Goal: Task Accomplishment & Management: Manage account settings

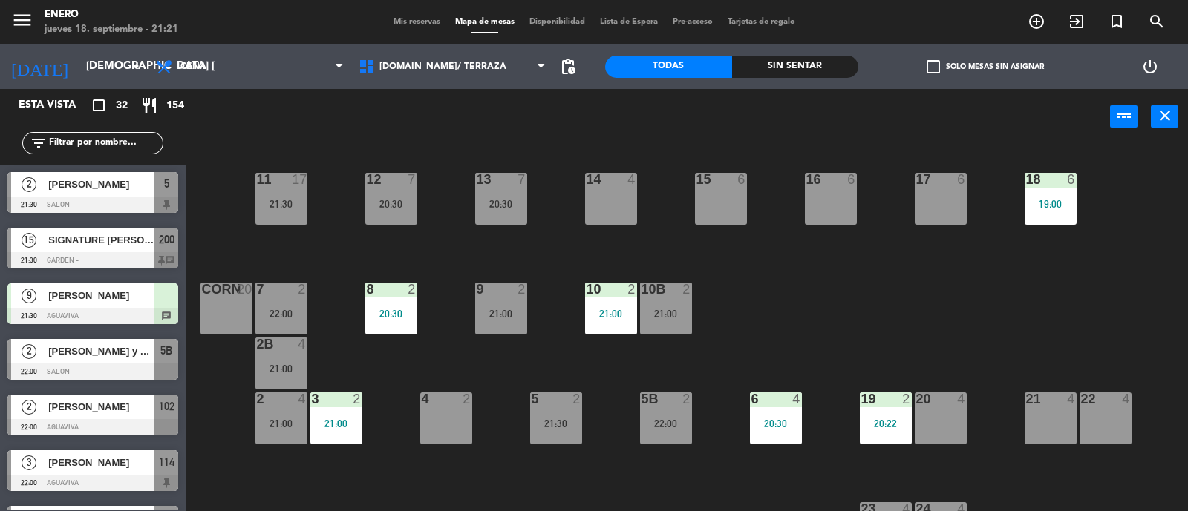
scroll to position [1436, 0]
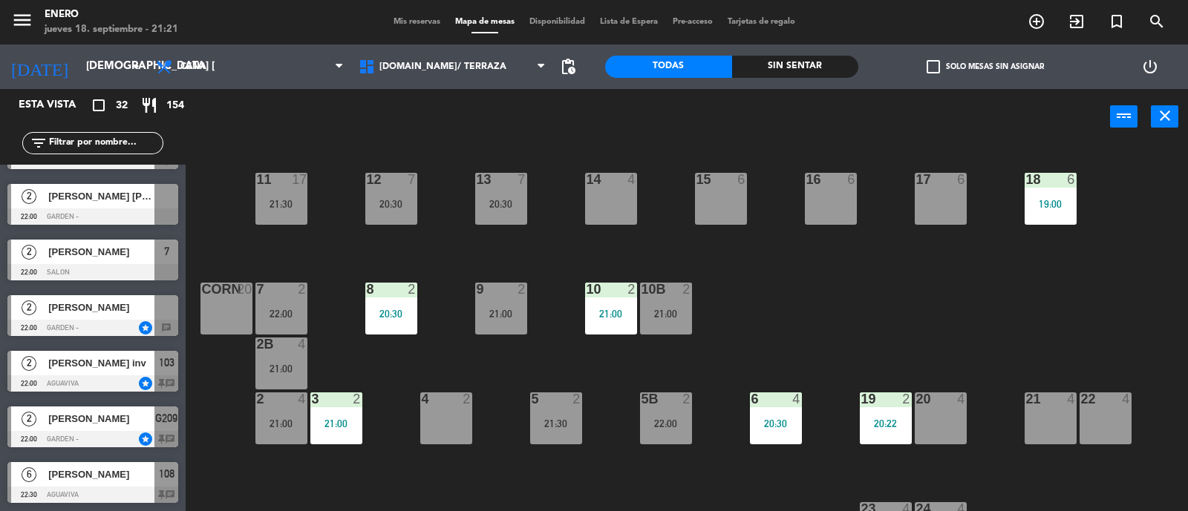
click at [100, 317] on div "[PERSON_NAME]" at bounding box center [101, 307] width 108 height 24
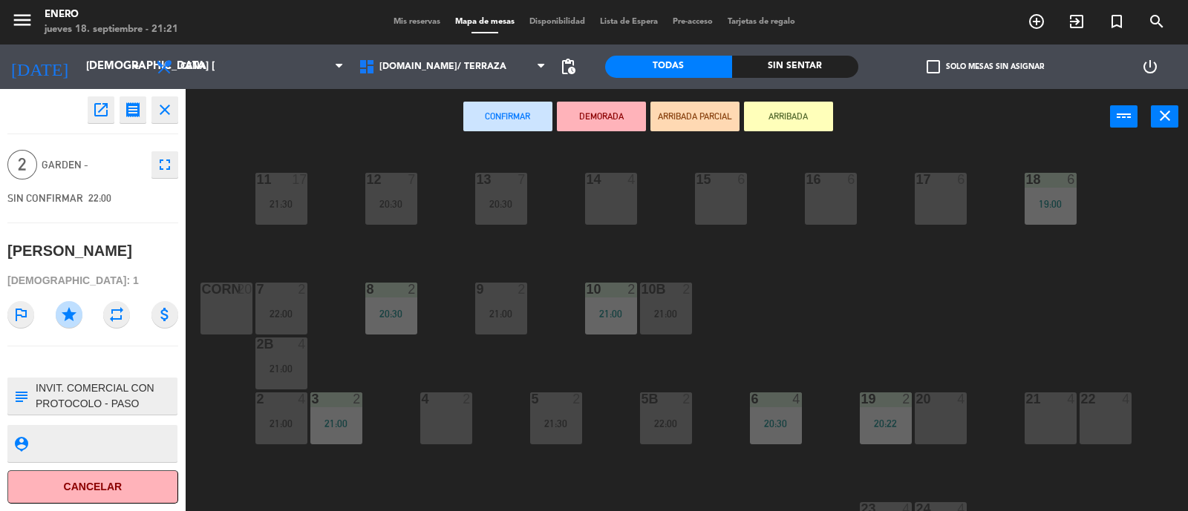
click at [100, 112] on icon "open_in_new" at bounding box center [101, 110] width 18 height 18
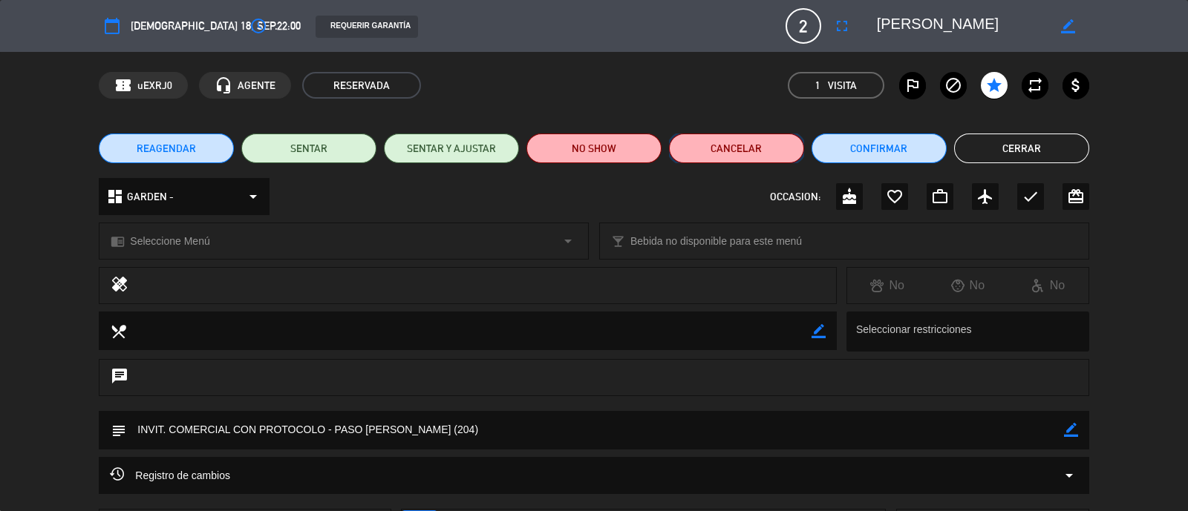
click at [760, 158] on button "Cancelar" at bounding box center [736, 149] width 135 height 30
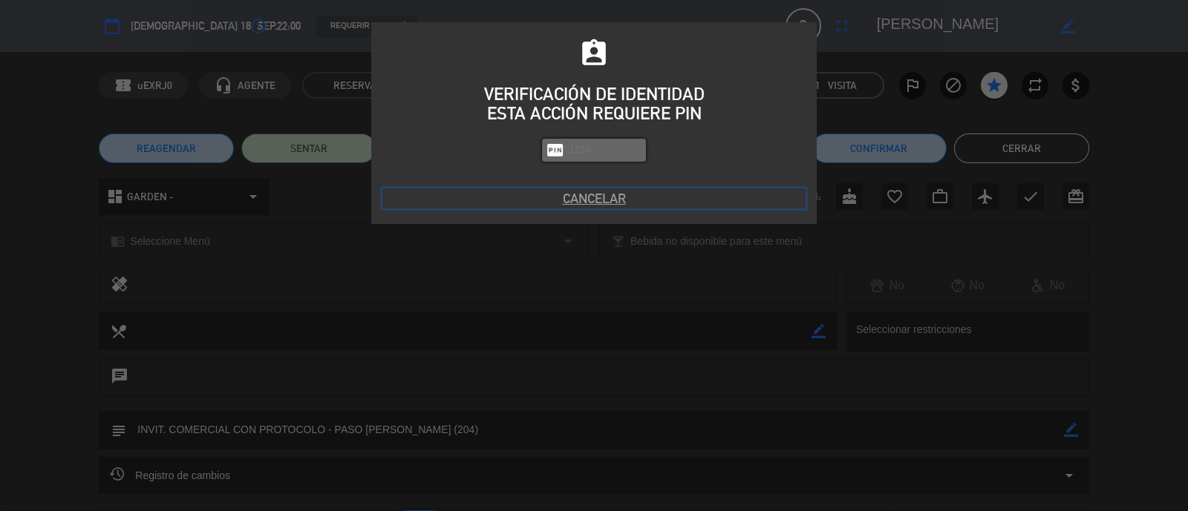
click at [616, 204] on button "Cancelar" at bounding box center [593, 199] width 423 height 20
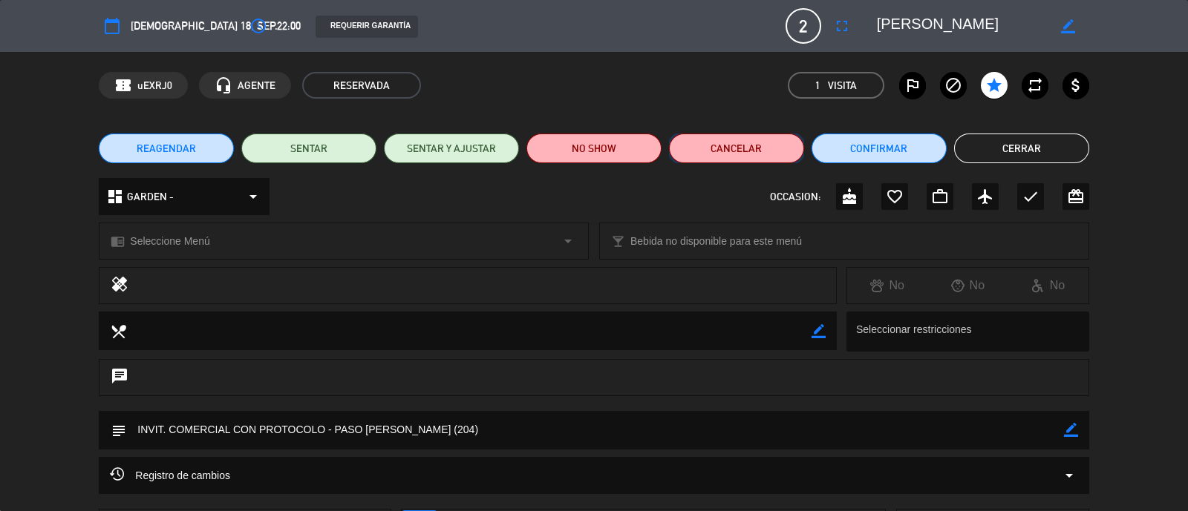
click at [700, 148] on button "Cancelar" at bounding box center [736, 149] width 135 height 30
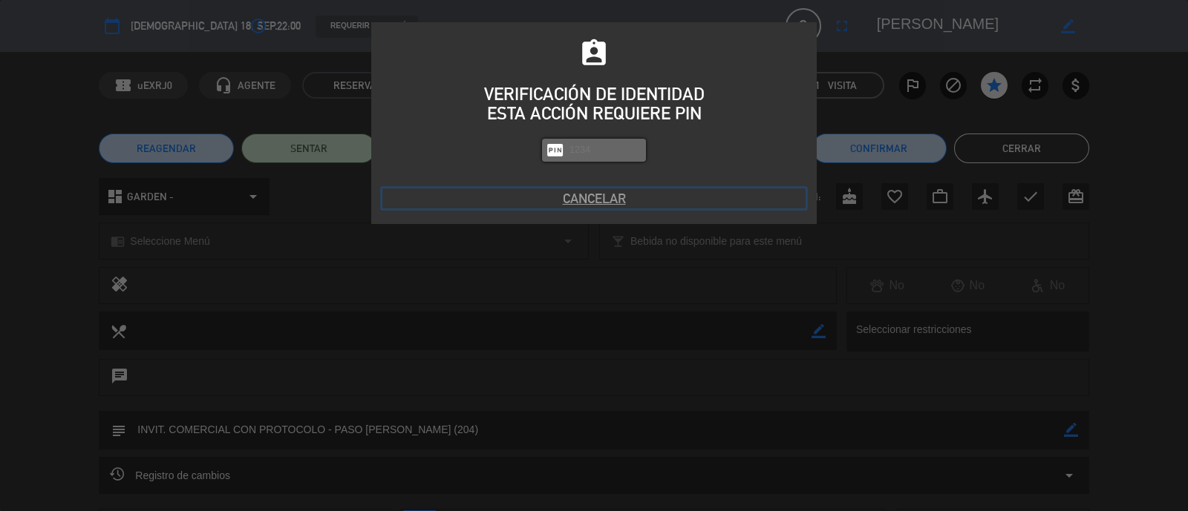
click at [612, 204] on button "Cancelar" at bounding box center [593, 199] width 423 height 20
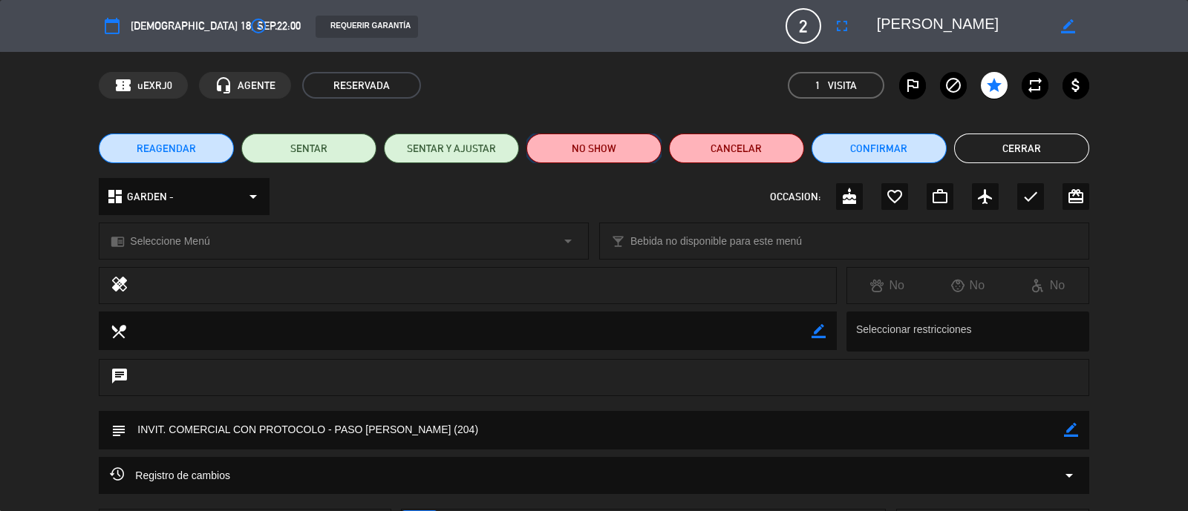
click at [641, 154] on button "NO SHOW" at bounding box center [593, 149] width 135 height 30
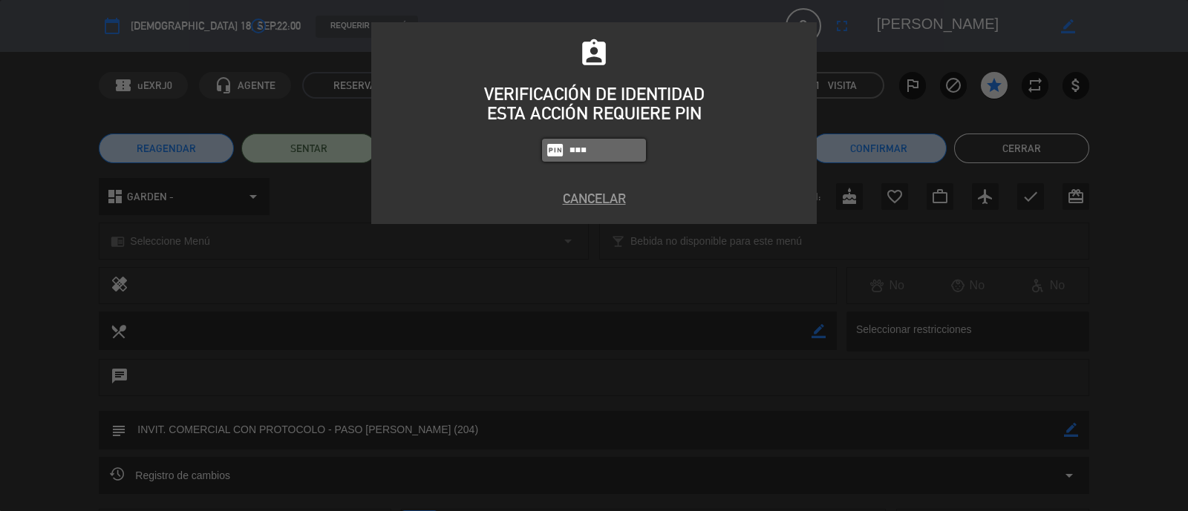
type input "0800"
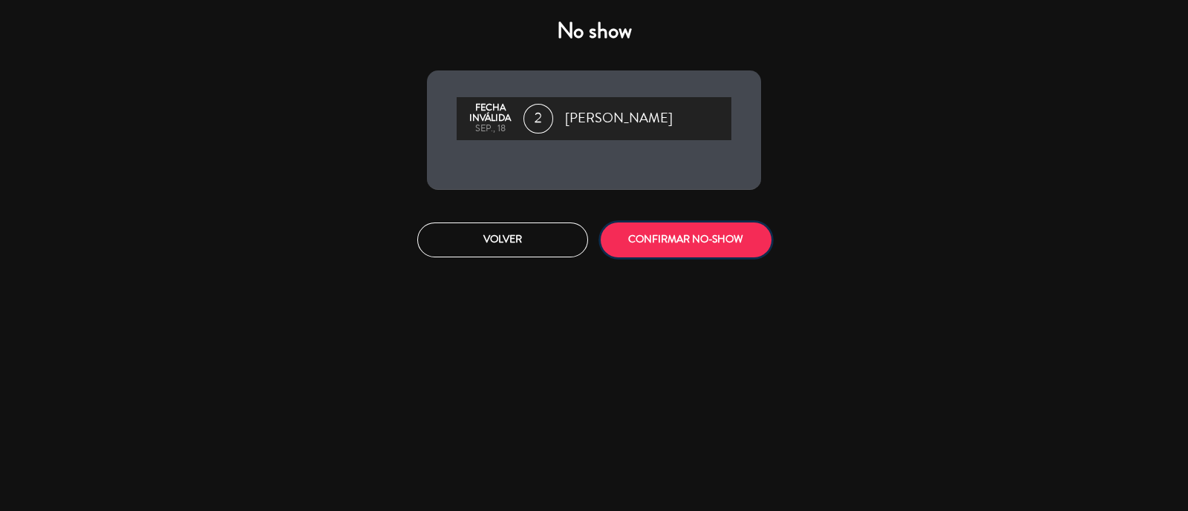
drag, startPoint x: 710, startPoint y: 238, endPoint x: 699, endPoint y: 243, distance: 12.3
click at [709, 238] on button "CONFIRMAR NO-SHOW" at bounding box center [686, 240] width 171 height 35
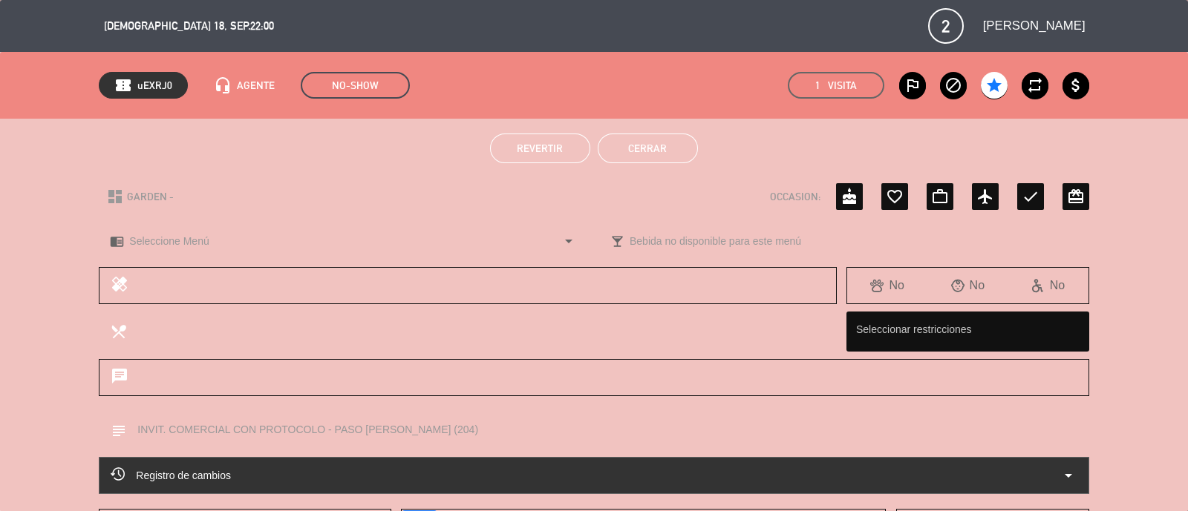
click at [674, 152] on button "Cerrar" at bounding box center [648, 149] width 100 height 30
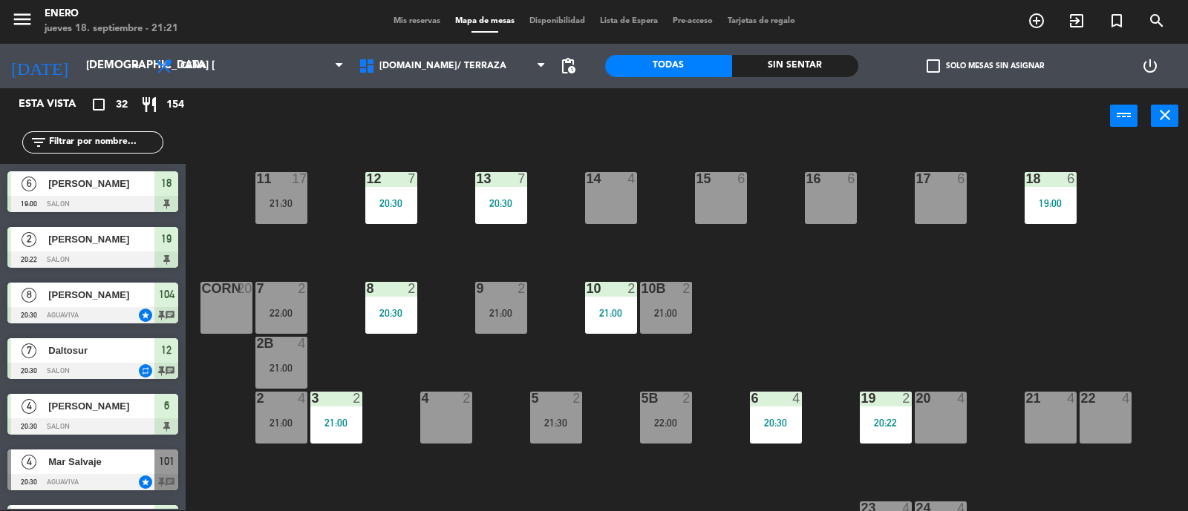
scroll to position [407, 0]
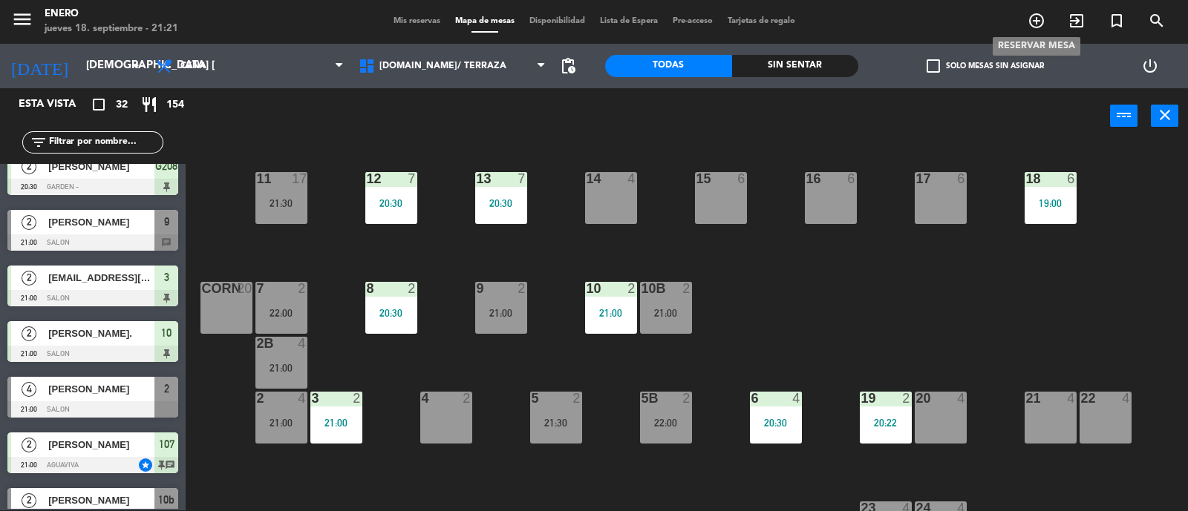
click at [1046, 26] on span "add_circle_outline" at bounding box center [1036, 20] width 40 height 25
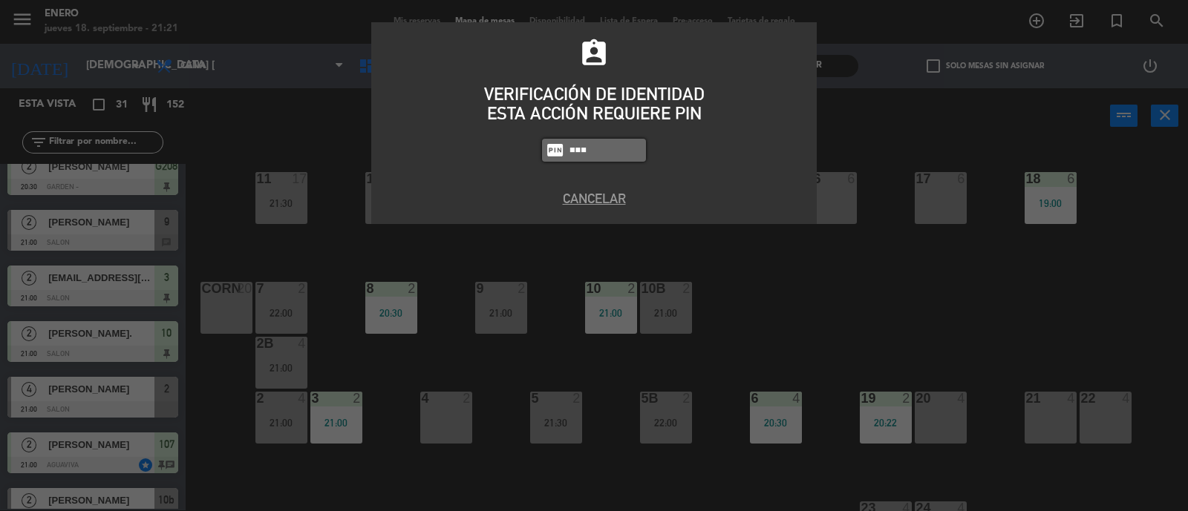
type input "0800"
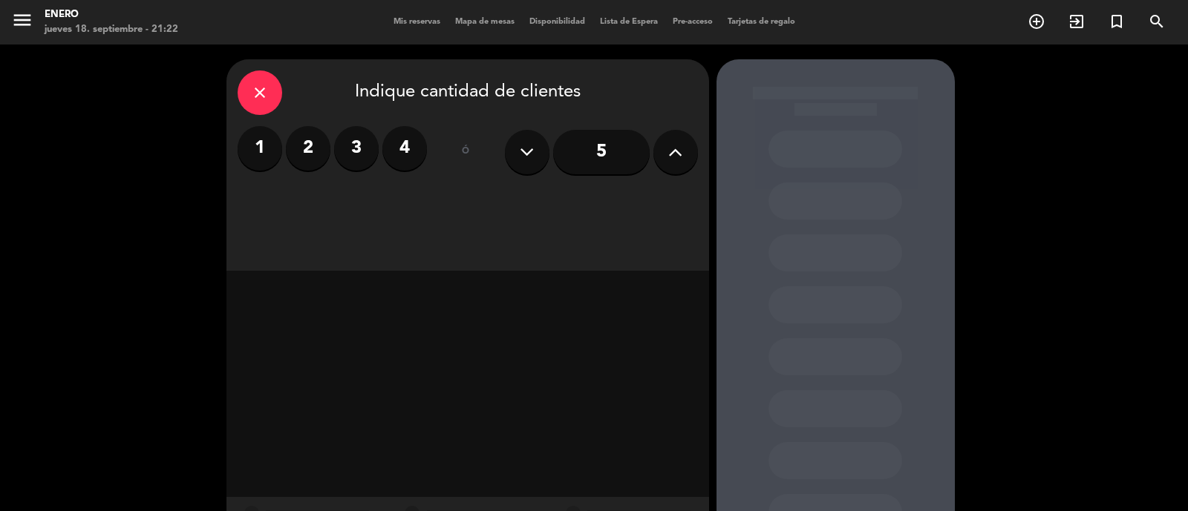
click at [296, 157] on label "2" at bounding box center [308, 148] width 45 height 45
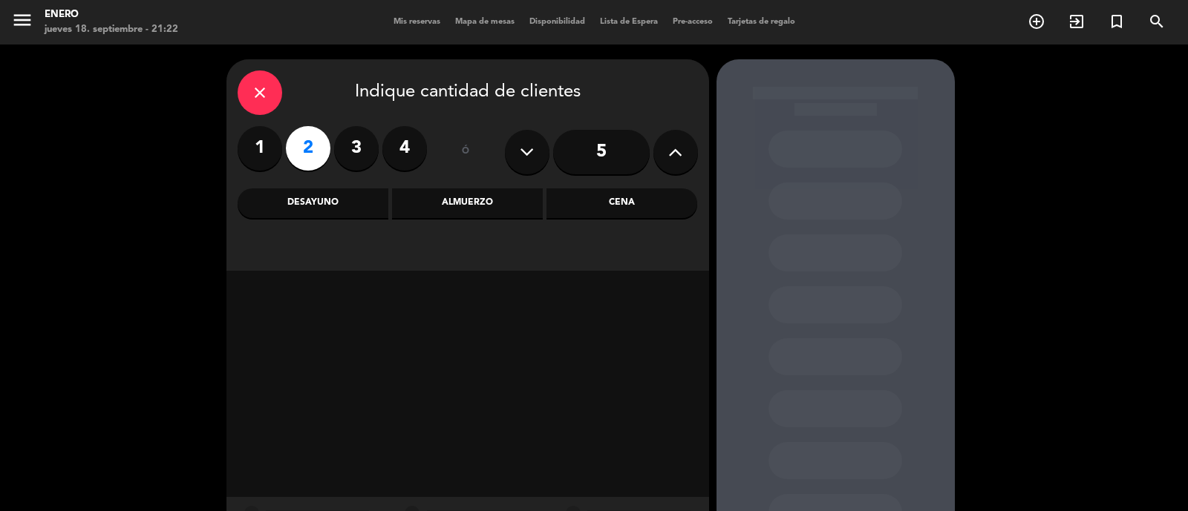
click at [641, 203] on div "Cena" at bounding box center [621, 204] width 151 height 30
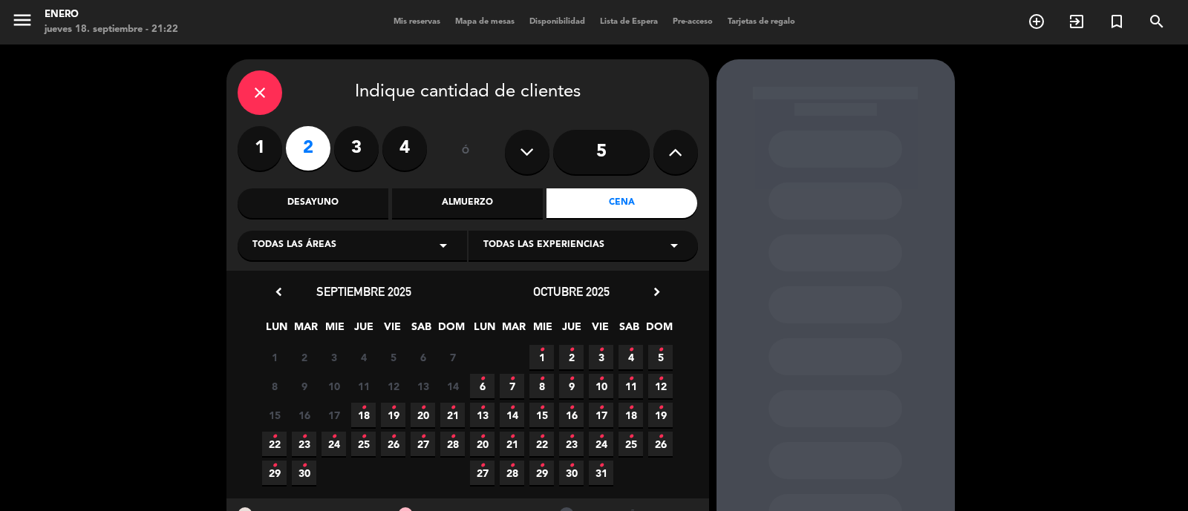
click at [369, 410] on span "18 •" at bounding box center [363, 415] width 24 height 24
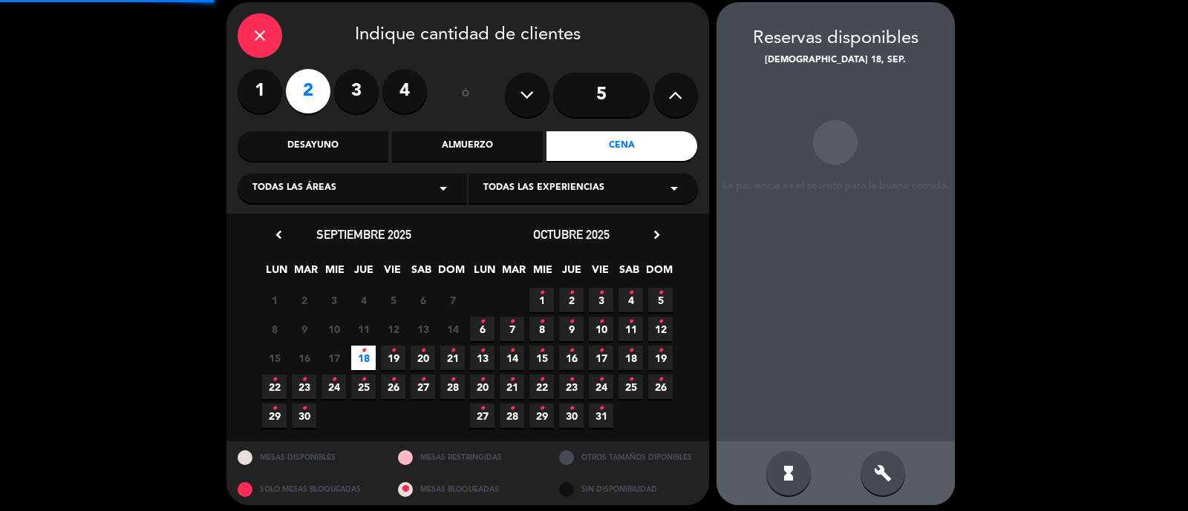
scroll to position [59, 0]
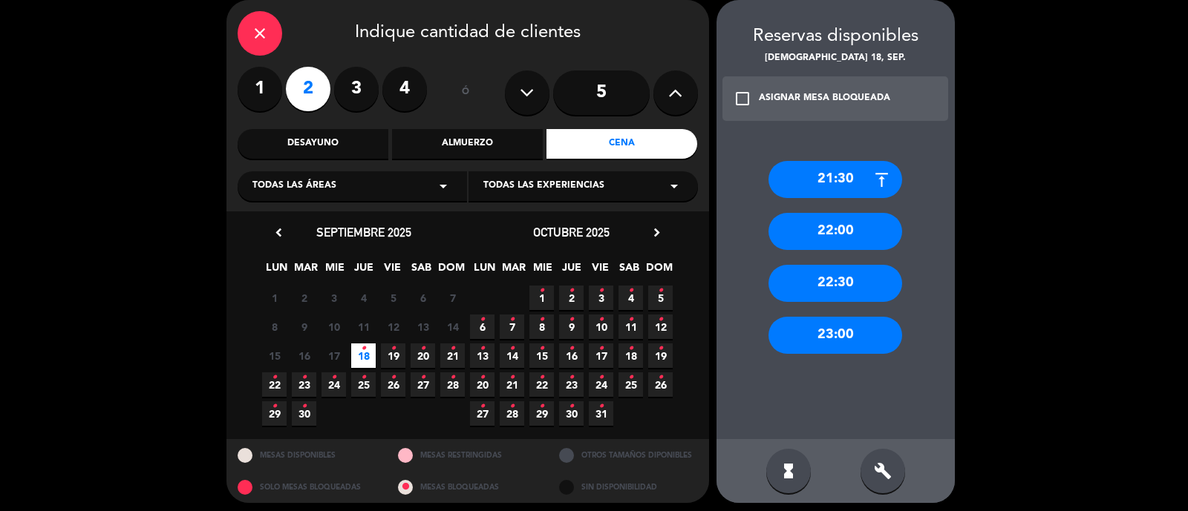
click at [848, 286] on div "22:30" at bounding box center [835, 283] width 134 height 37
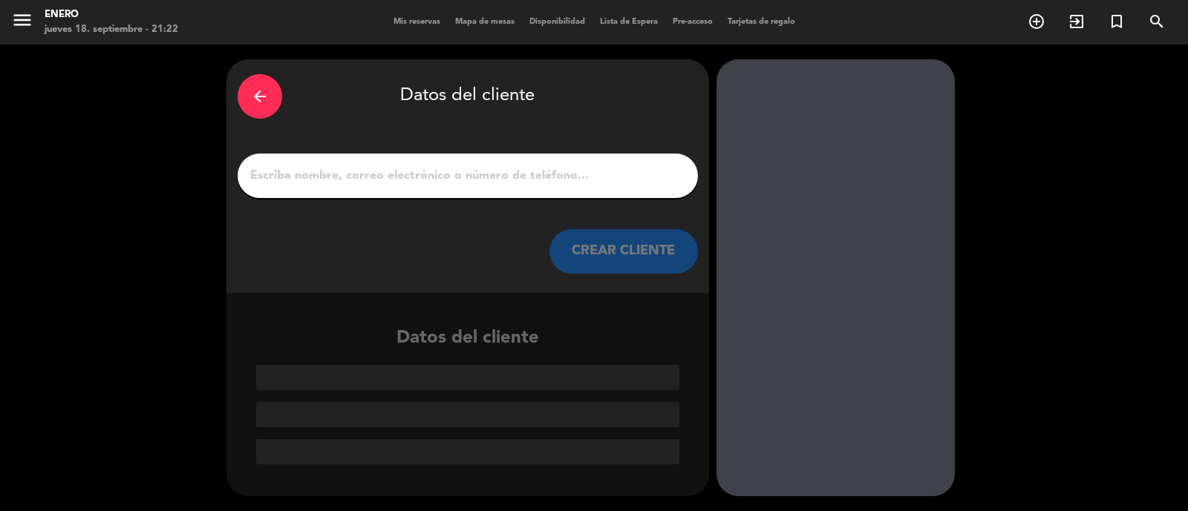
scroll to position [0, 0]
click at [385, 165] on div at bounding box center [468, 176] width 460 height 45
click at [386, 177] on input "1" at bounding box center [468, 176] width 438 height 21
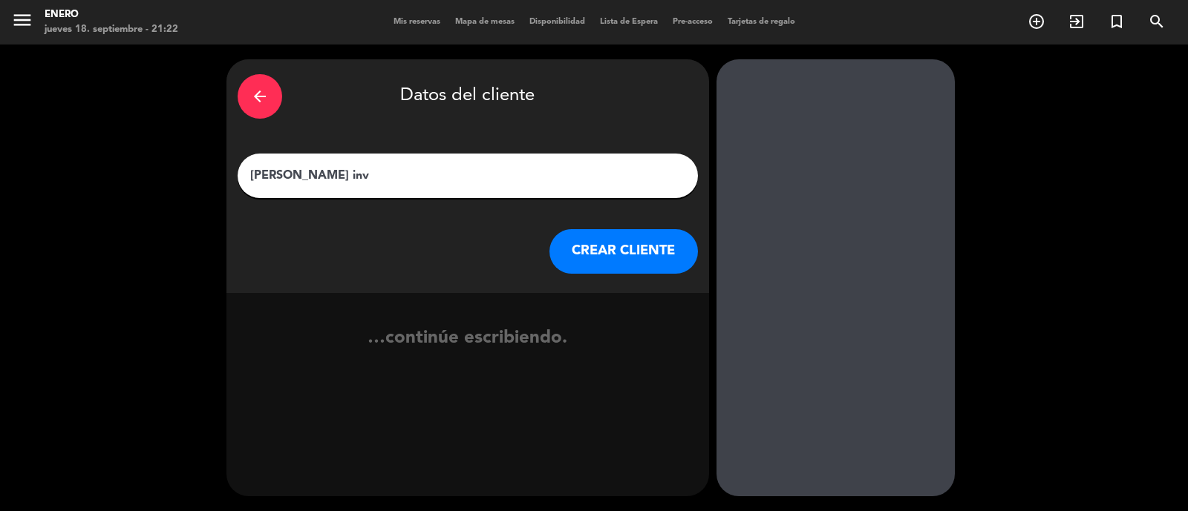
type input "[PERSON_NAME] inv"
click at [609, 254] on button "CREAR CLIENTE" at bounding box center [623, 251] width 148 height 45
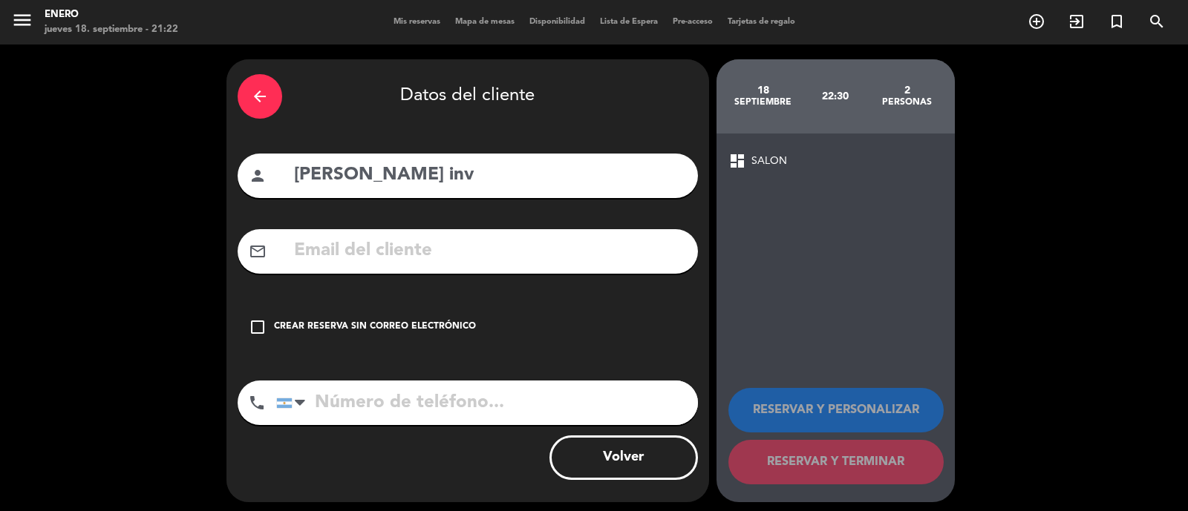
click at [305, 328] on div "Crear reserva sin correo electrónico" at bounding box center [375, 327] width 202 height 15
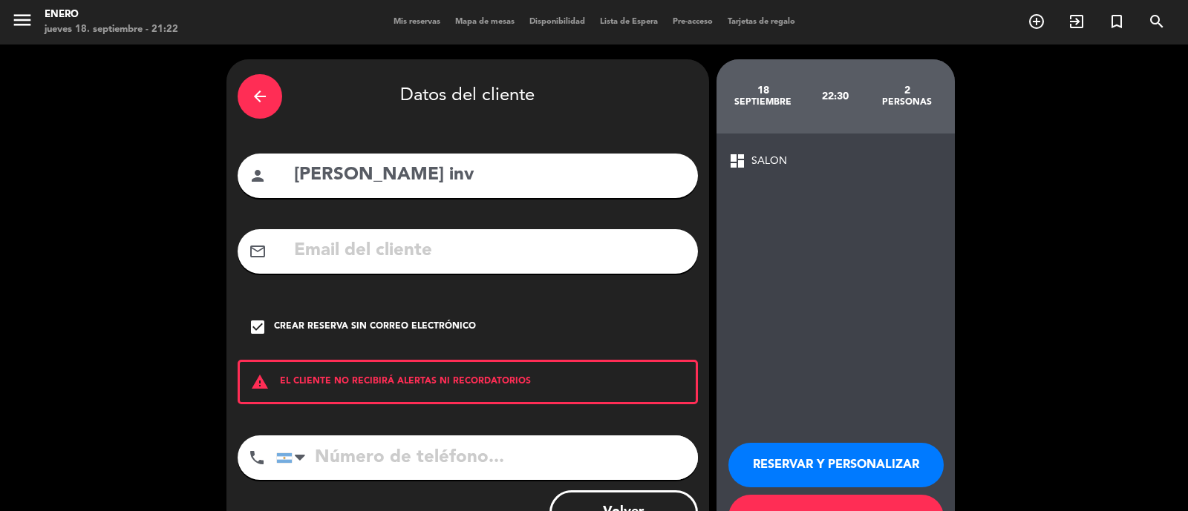
click at [871, 464] on button "RESERVAR Y PERSONALIZAR" at bounding box center [835, 465] width 215 height 45
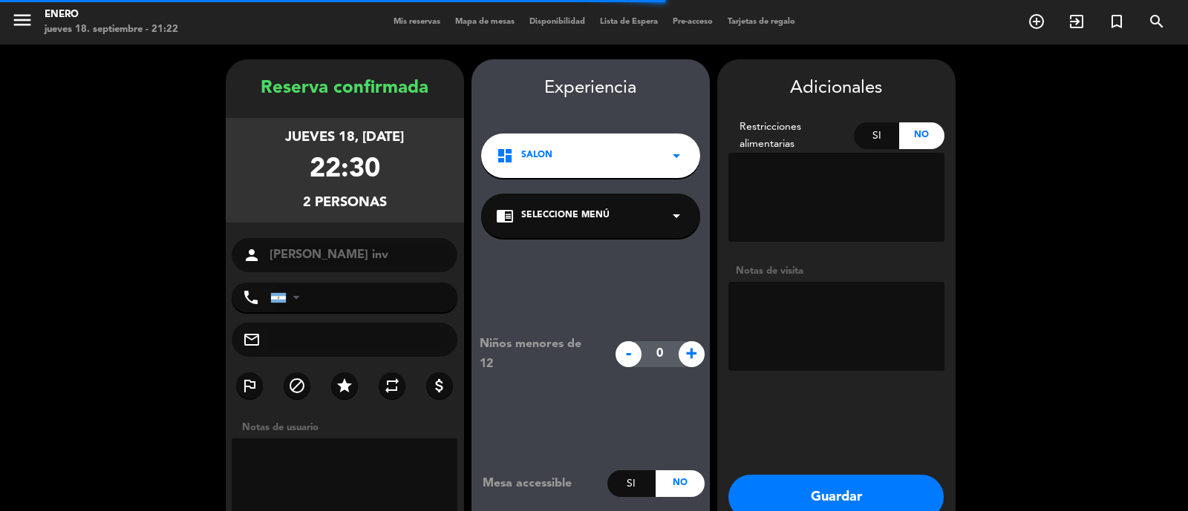
scroll to position [59, 0]
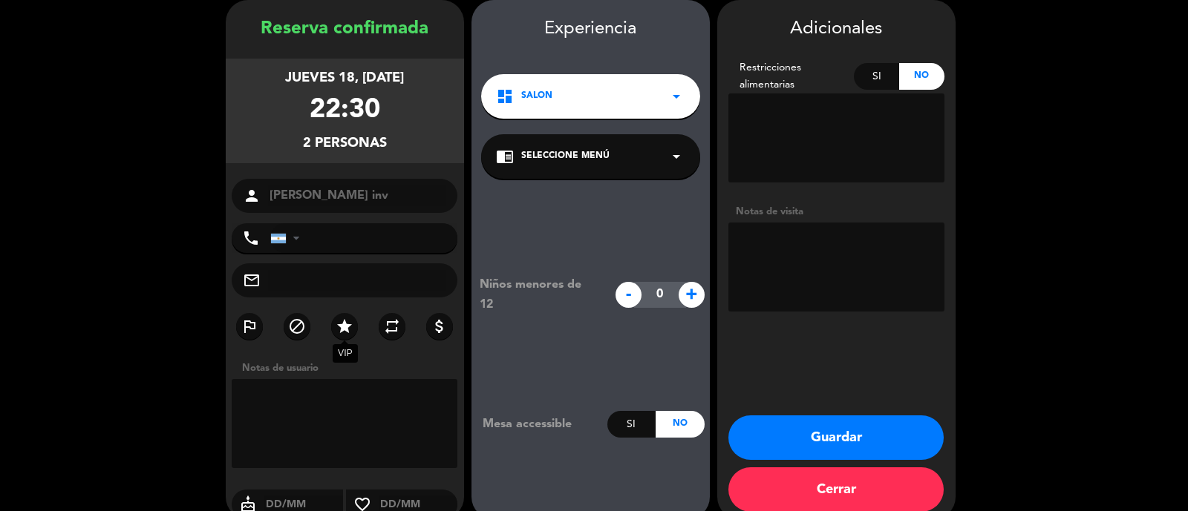
click at [350, 326] on icon "star" at bounding box center [345, 327] width 18 height 18
click at [824, 245] on textarea at bounding box center [836, 267] width 216 height 89
click at [761, 242] on textarea at bounding box center [836, 267] width 216 height 89
type textarea "inv. con protocolo [PERSON_NAME]"
click at [849, 445] on button "Guardar" at bounding box center [835, 438] width 215 height 45
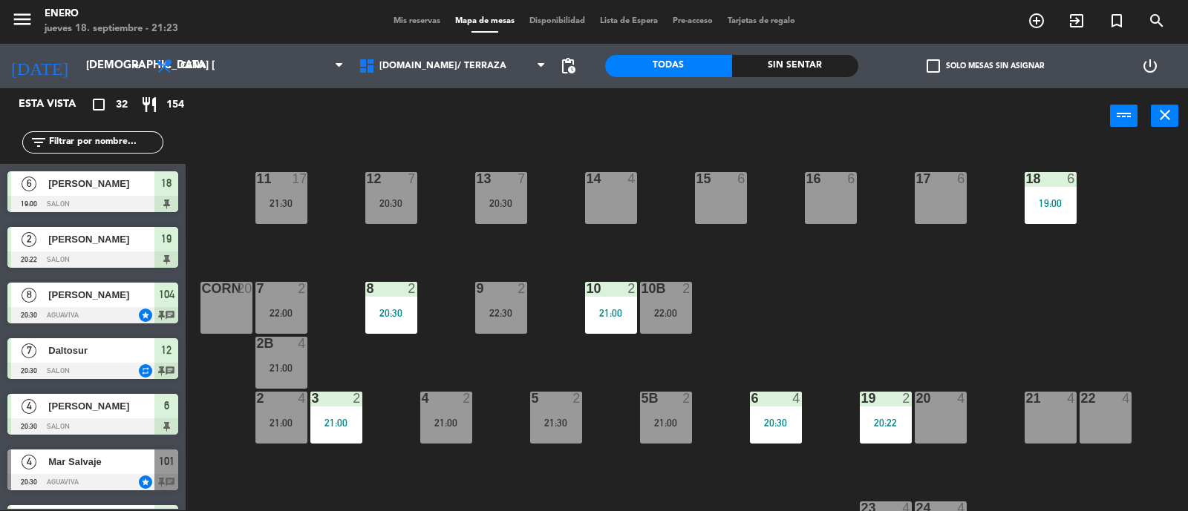
click at [143, 136] on input "text" at bounding box center [105, 142] width 115 height 16
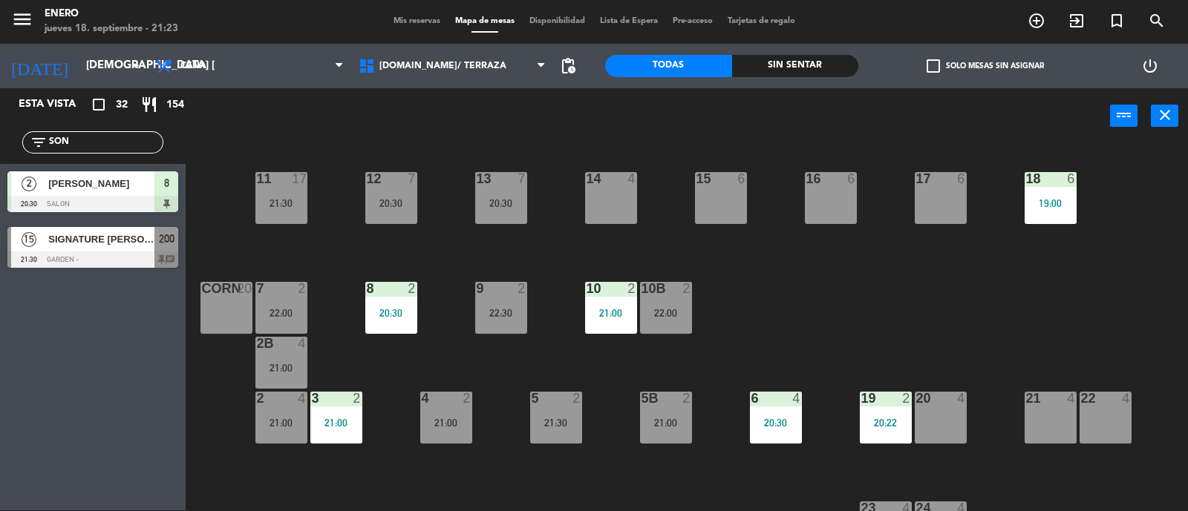
type input "SON"
click at [93, 290] on div "Esta vista crop_square 32 restaurant 154 filter_list SON [DEMOGRAPHIC_DATA] [PE…" at bounding box center [93, 299] width 186 height 422
click at [98, 243] on span "SIGNATURE [PERSON_NAME]" at bounding box center [101, 240] width 106 height 16
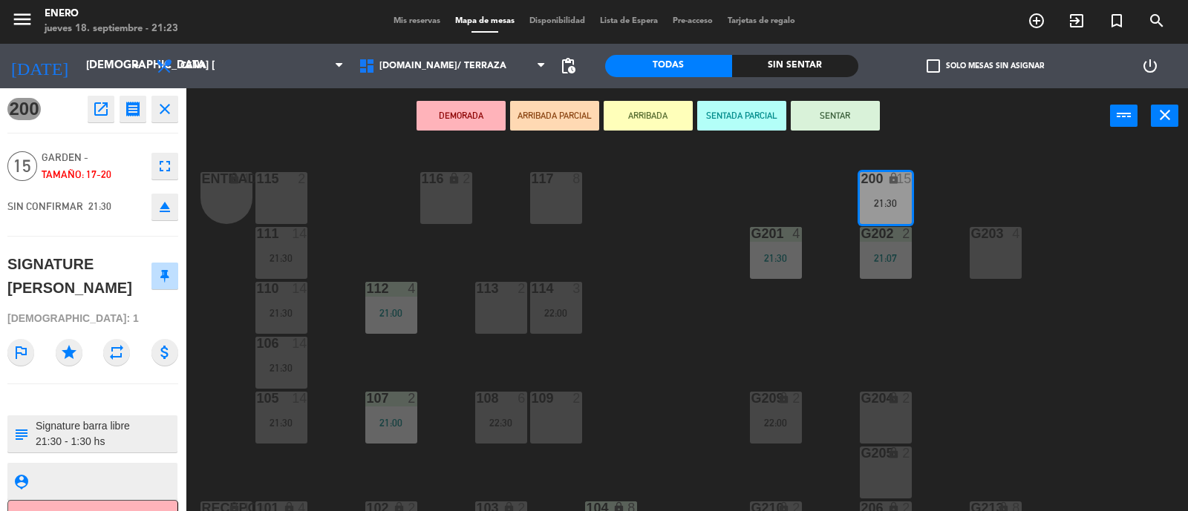
click at [831, 114] on button "SENTAR" at bounding box center [835, 116] width 89 height 30
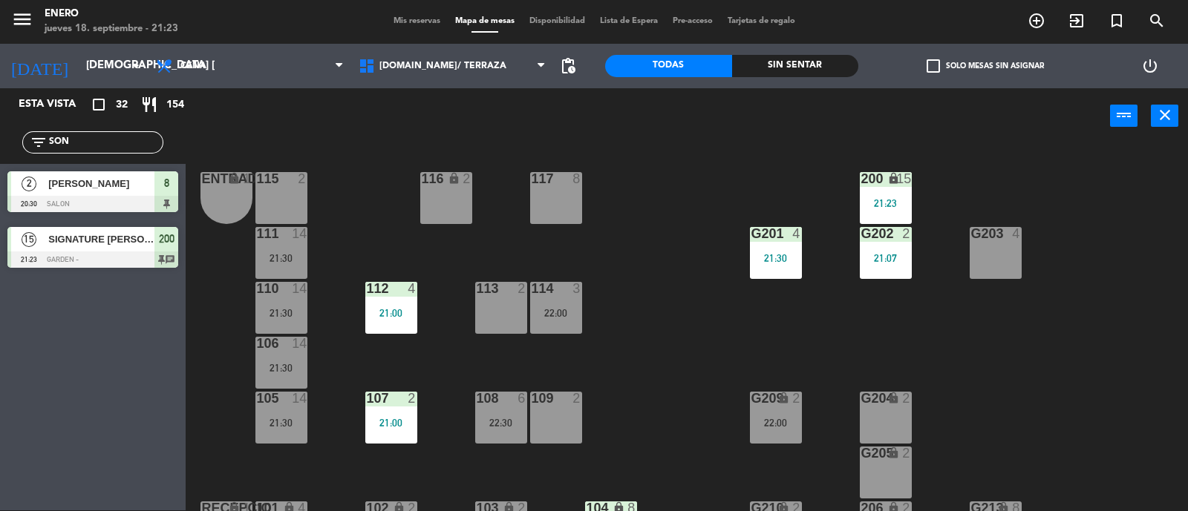
click at [95, 138] on input "SON" at bounding box center [105, 142] width 115 height 16
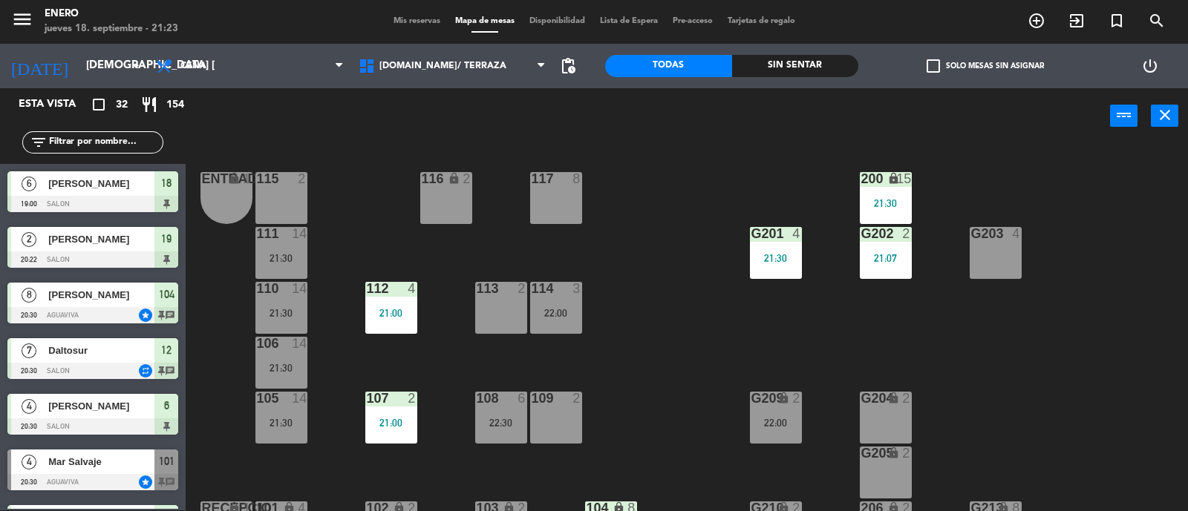
click at [130, 141] on input "text" at bounding box center [105, 142] width 115 height 16
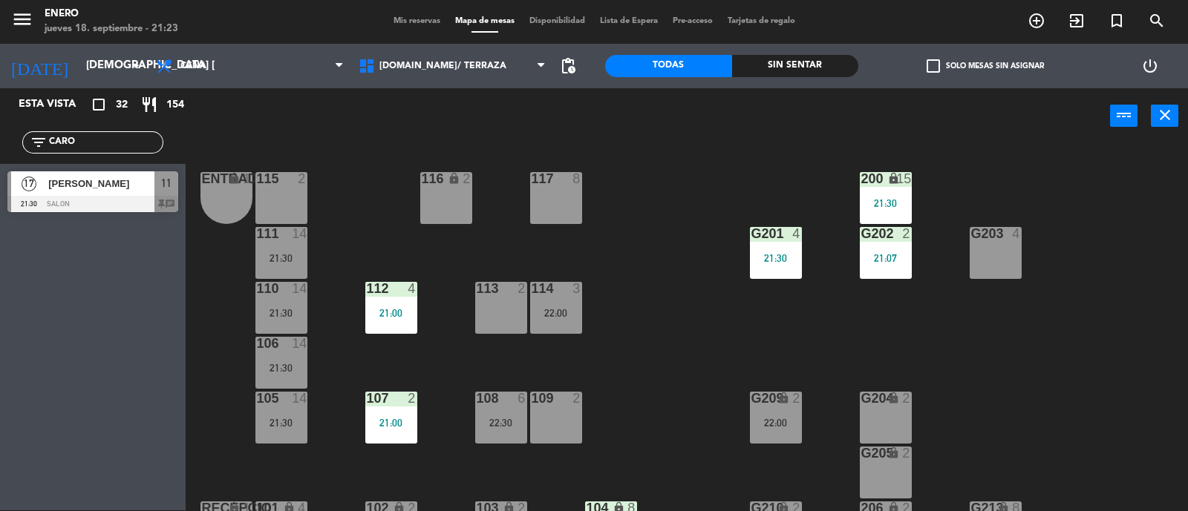
type input "CARO"
click at [26, 278] on div "Esta vista crop_square 32 restaurant 154 filter_list CARO 17 [PERSON_NAME] 21:3…" at bounding box center [93, 299] width 186 height 422
click at [82, 194] on div "17 [PERSON_NAME] 21:30 SALON 11 chat" at bounding box center [93, 192] width 186 height 56
